Goal: Information Seeking & Learning: Learn about a topic

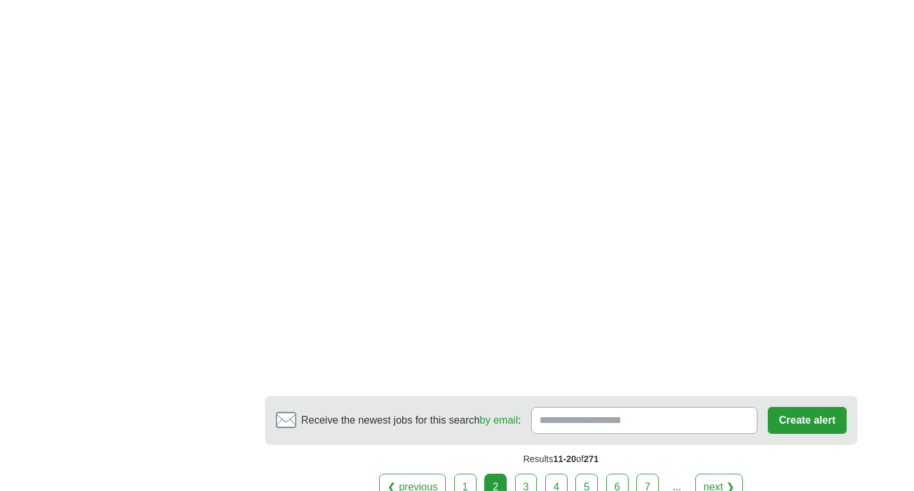
scroll to position [2362, 0]
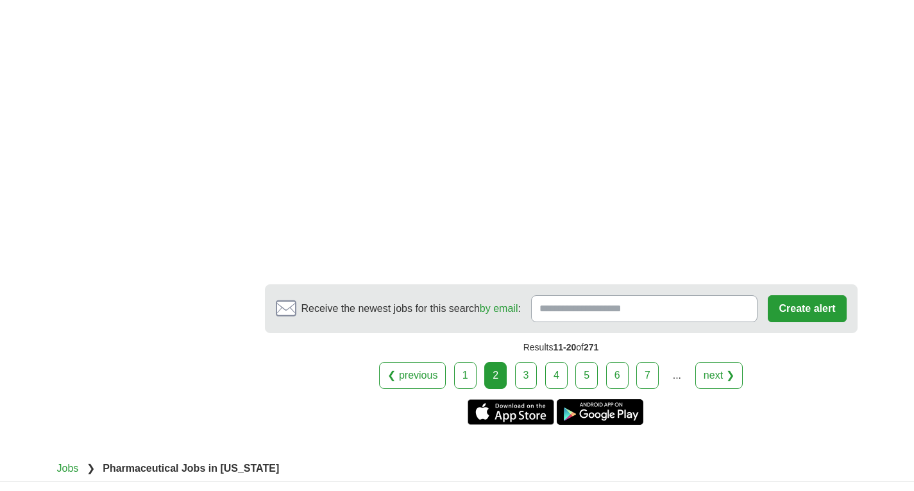
click at [720, 362] on link "next ❯" at bounding box center [718, 375] width 47 height 27
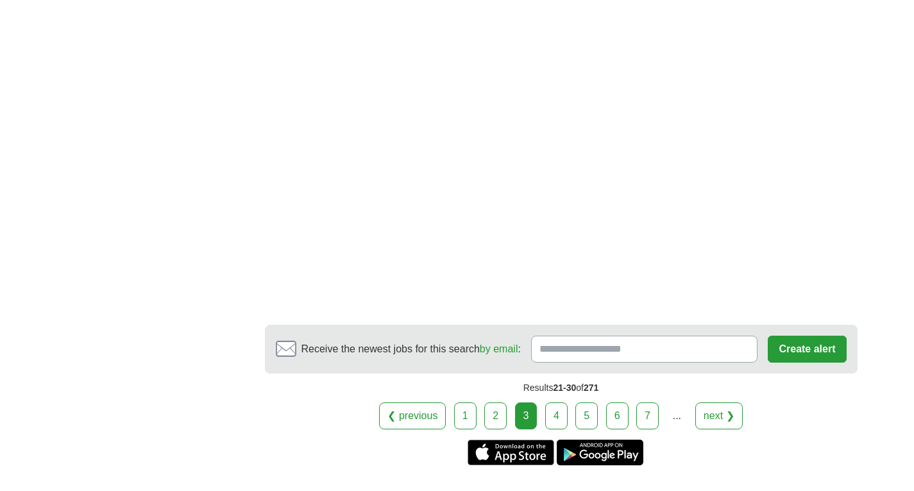
scroll to position [2156, 0]
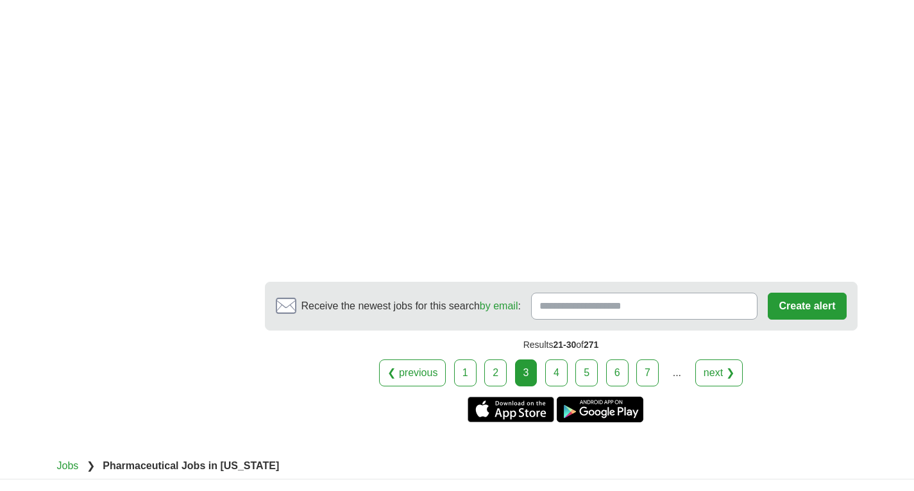
click at [716, 359] on link "next ❯" at bounding box center [718, 372] width 47 height 27
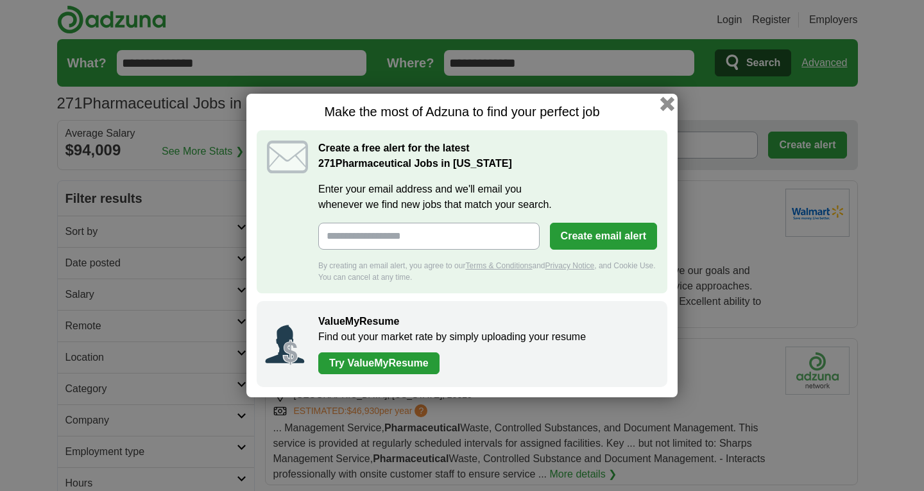
click at [663, 102] on button "button" at bounding box center [667, 104] width 14 height 14
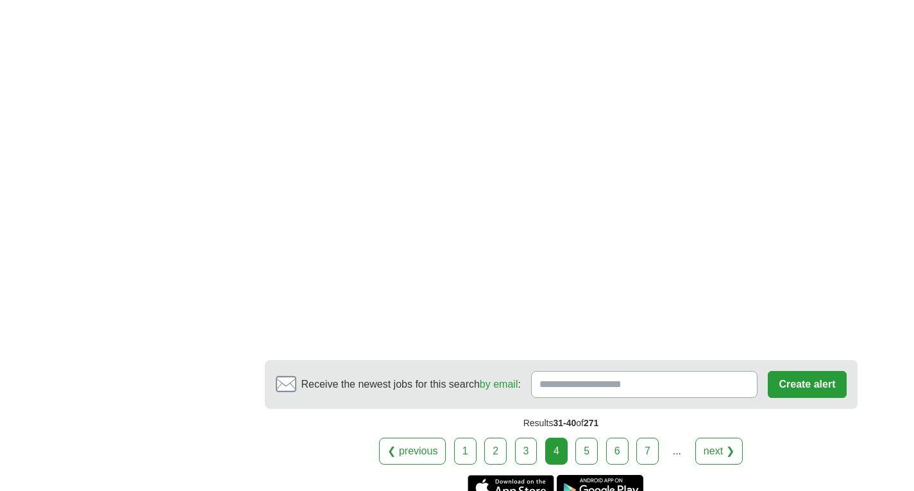
scroll to position [2208, 0]
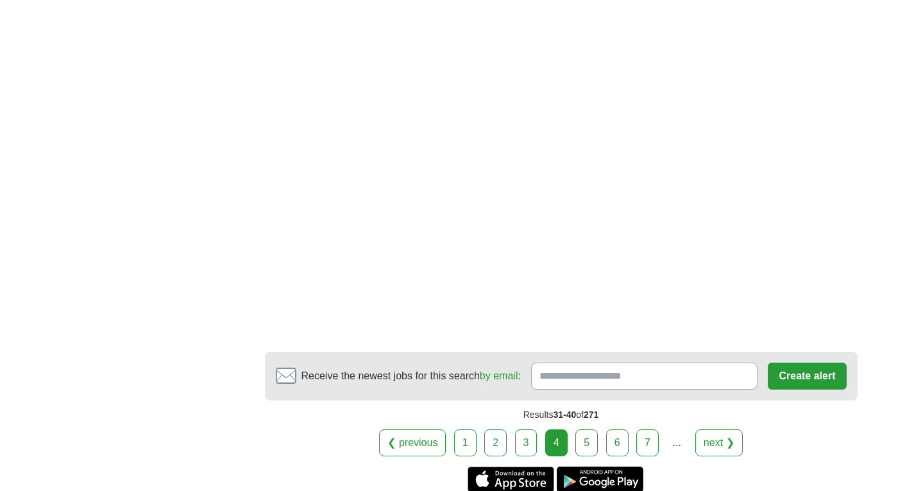
click at [724, 429] on link "next ❯" at bounding box center [718, 442] width 47 height 27
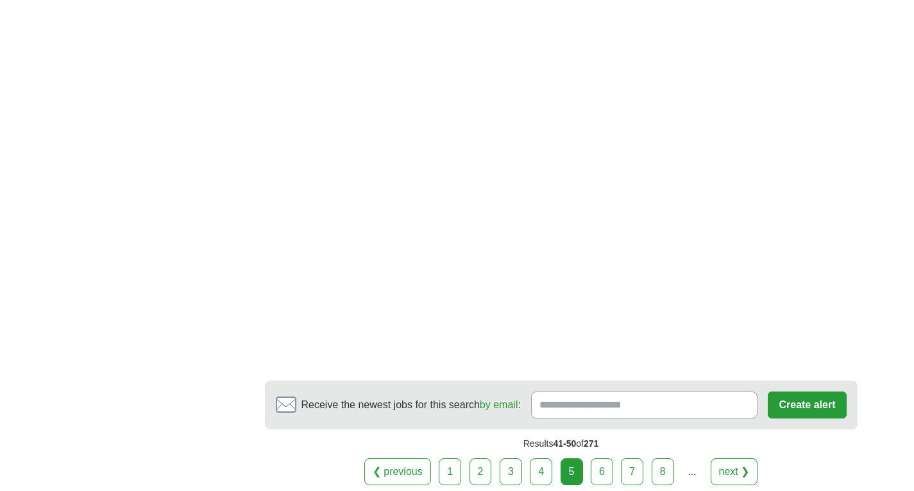
scroll to position [2208, 0]
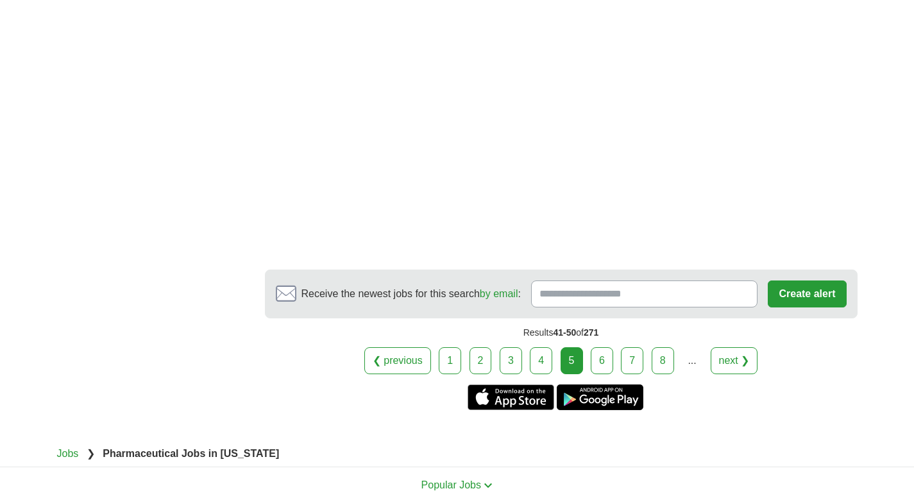
click at [738, 359] on link "next ❯" at bounding box center [734, 360] width 47 height 27
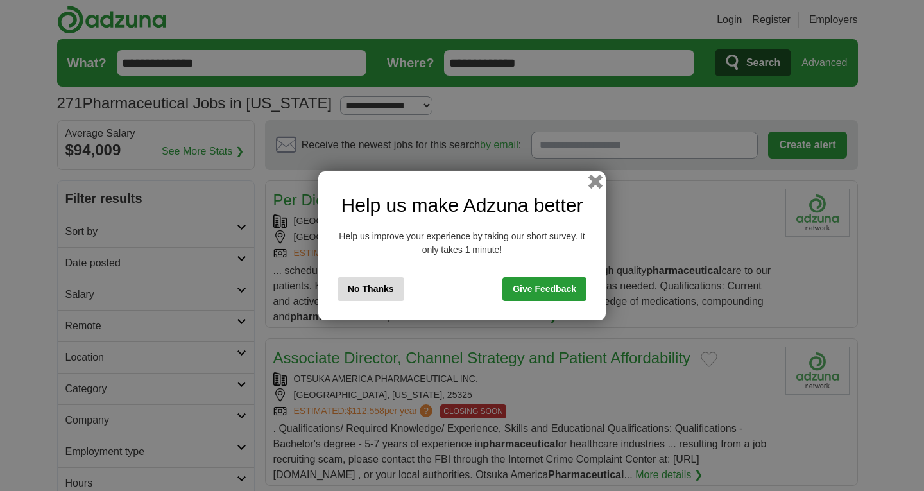
click at [594, 179] on button "button" at bounding box center [595, 181] width 14 height 14
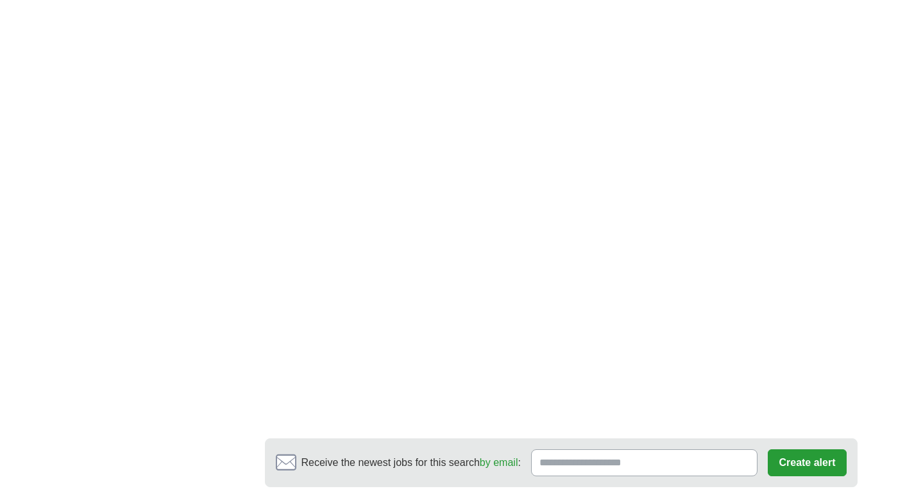
scroll to position [2361, 0]
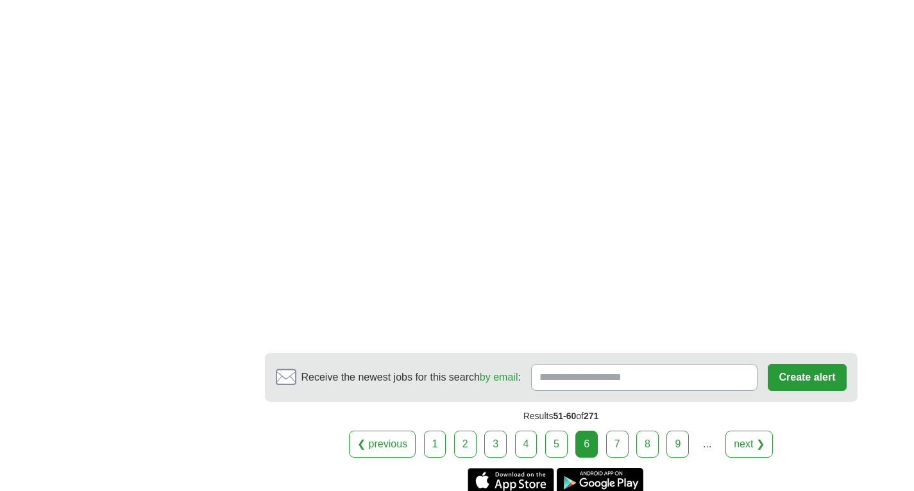
click at [747, 430] on link "next ❯" at bounding box center [748, 443] width 47 height 27
